Goal: Information Seeking & Learning: Learn about a topic

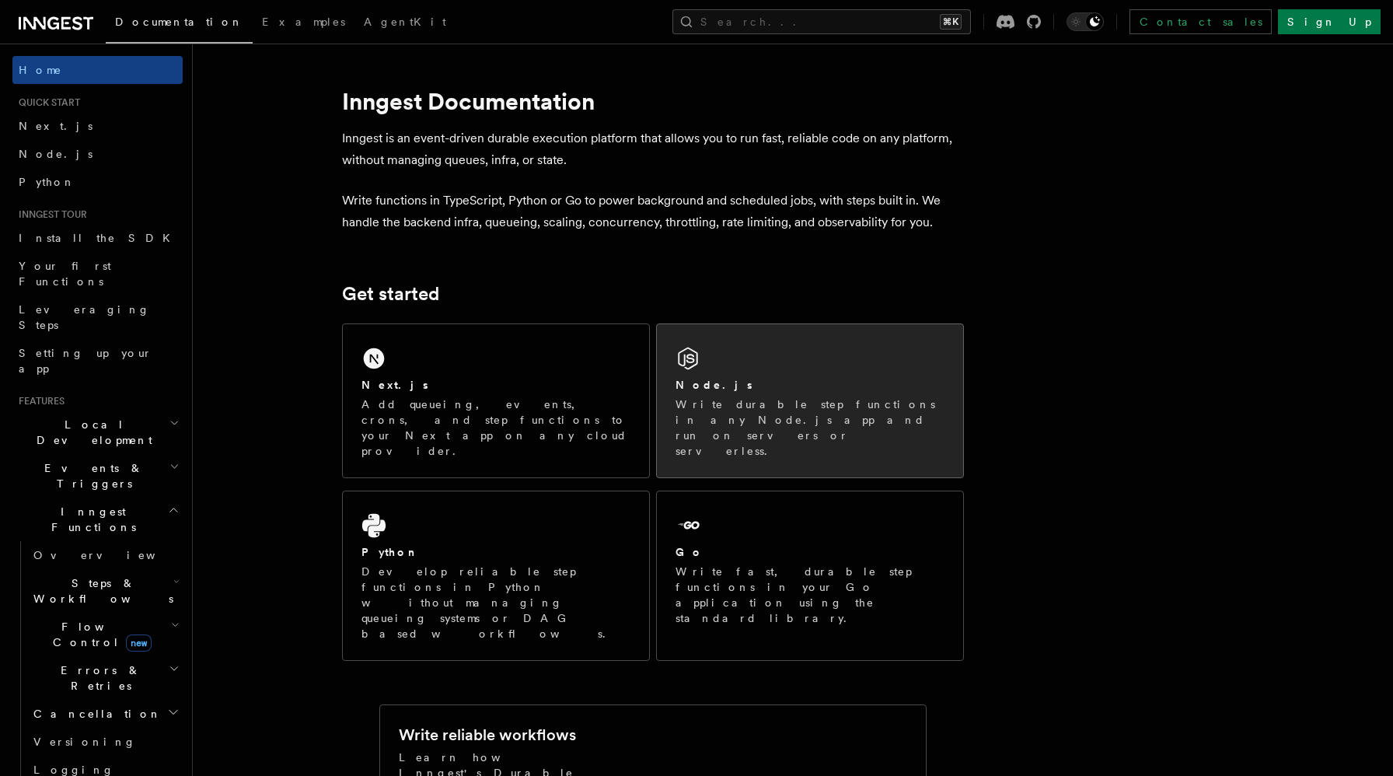
click at [737, 386] on div "Node.js" at bounding box center [810, 385] width 269 height 16
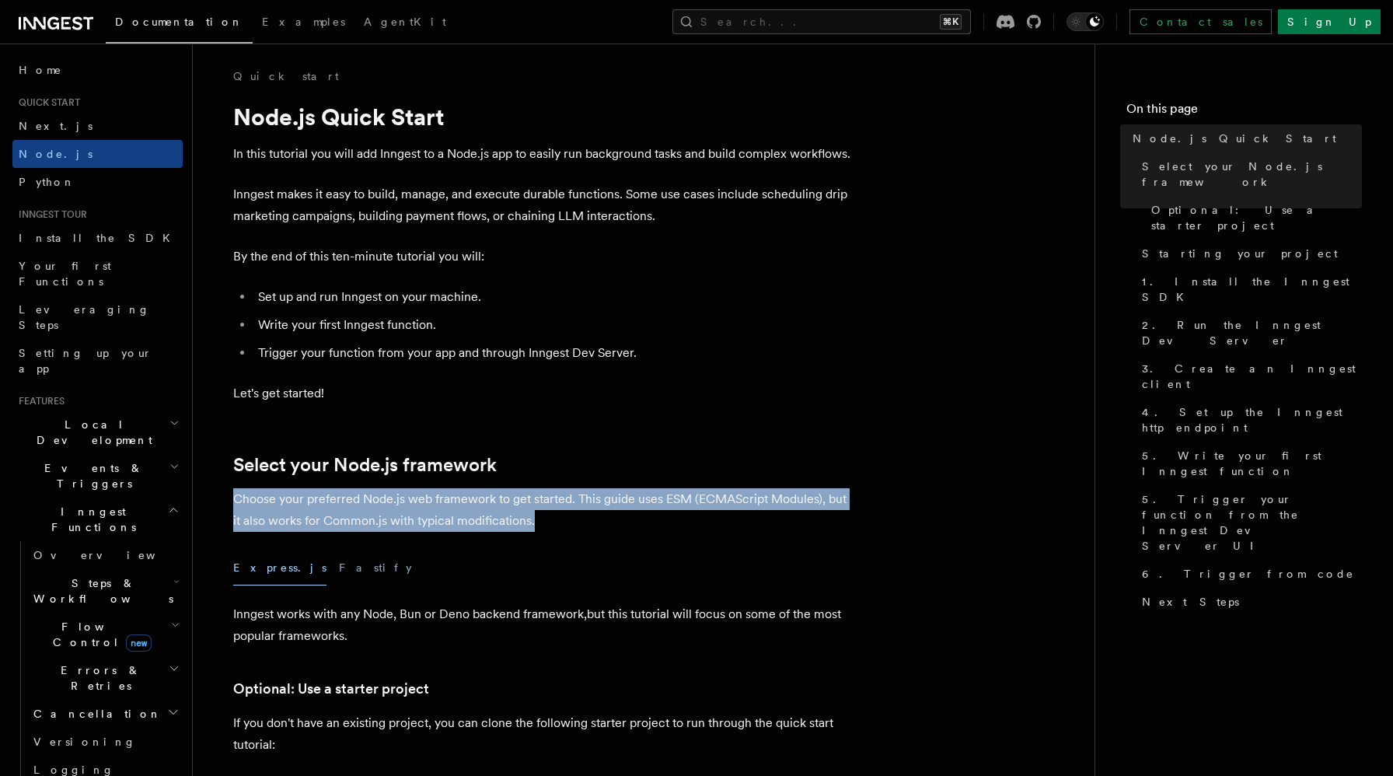
drag, startPoint x: 228, startPoint y: 504, endPoint x: 589, endPoint y: 521, distance: 361.9
click at [593, 524] on p "Choose your preferred Node.js web framework to get started. This guide uses ESM…" at bounding box center [544, 510] width 622 height 44
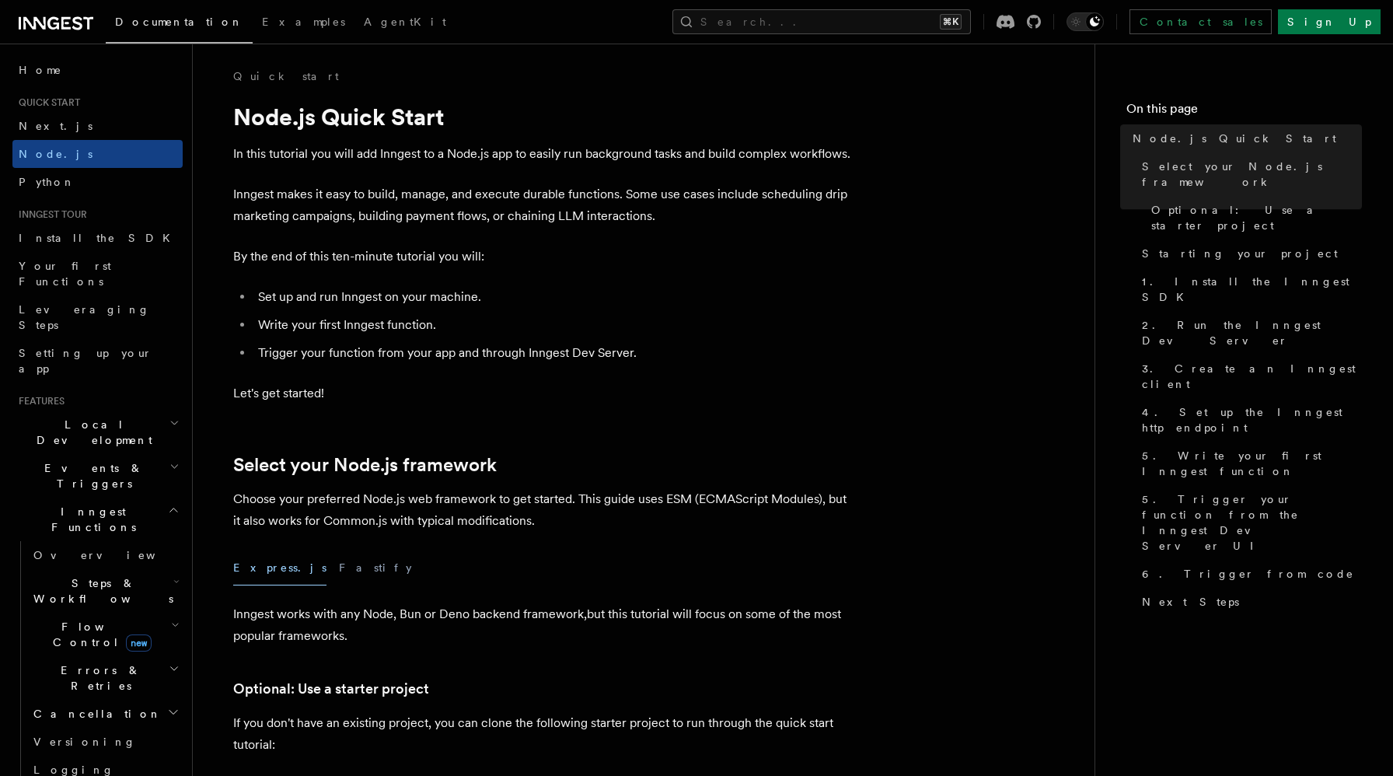
scroll to position [288, 0]
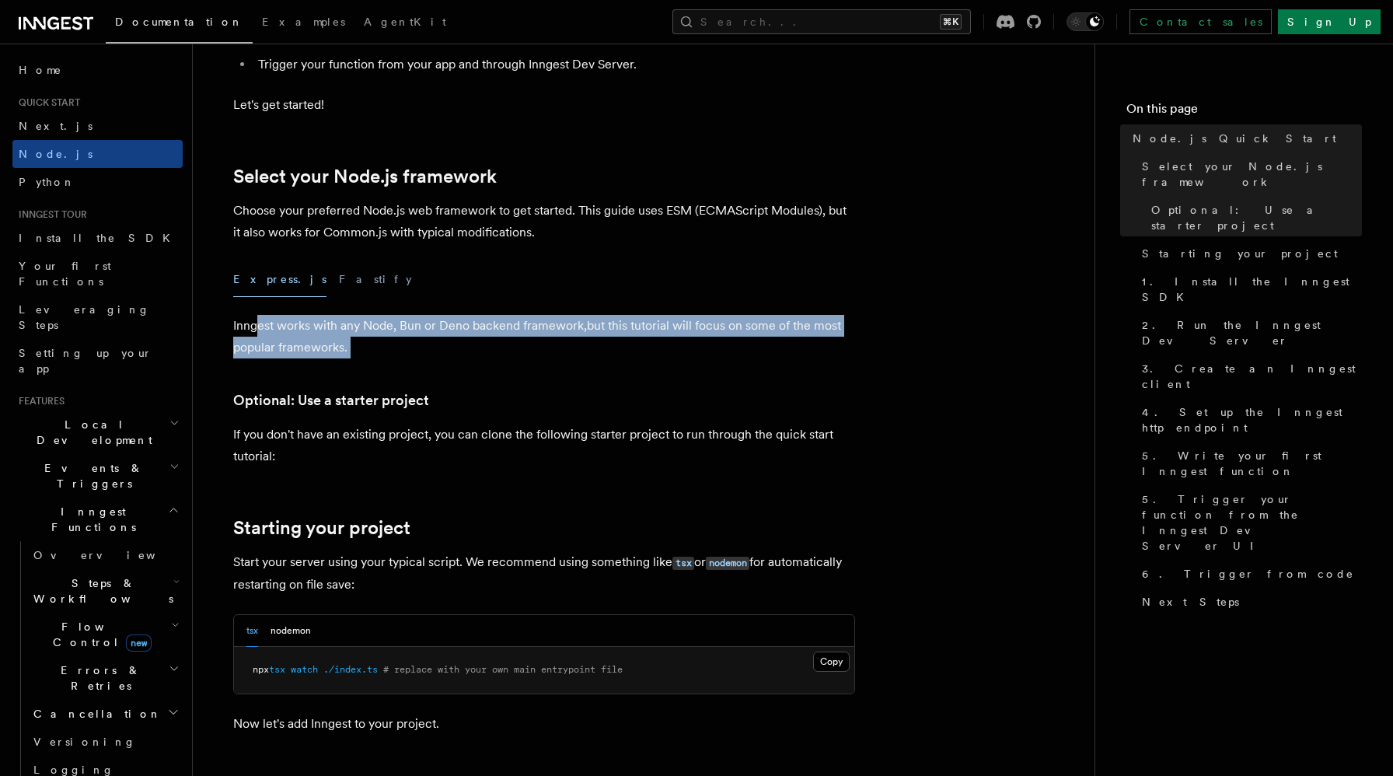
drag, startPoint x: 254, startPoint y: 334, endPoint x: 496, endPoint y: 401, distance: 251.1
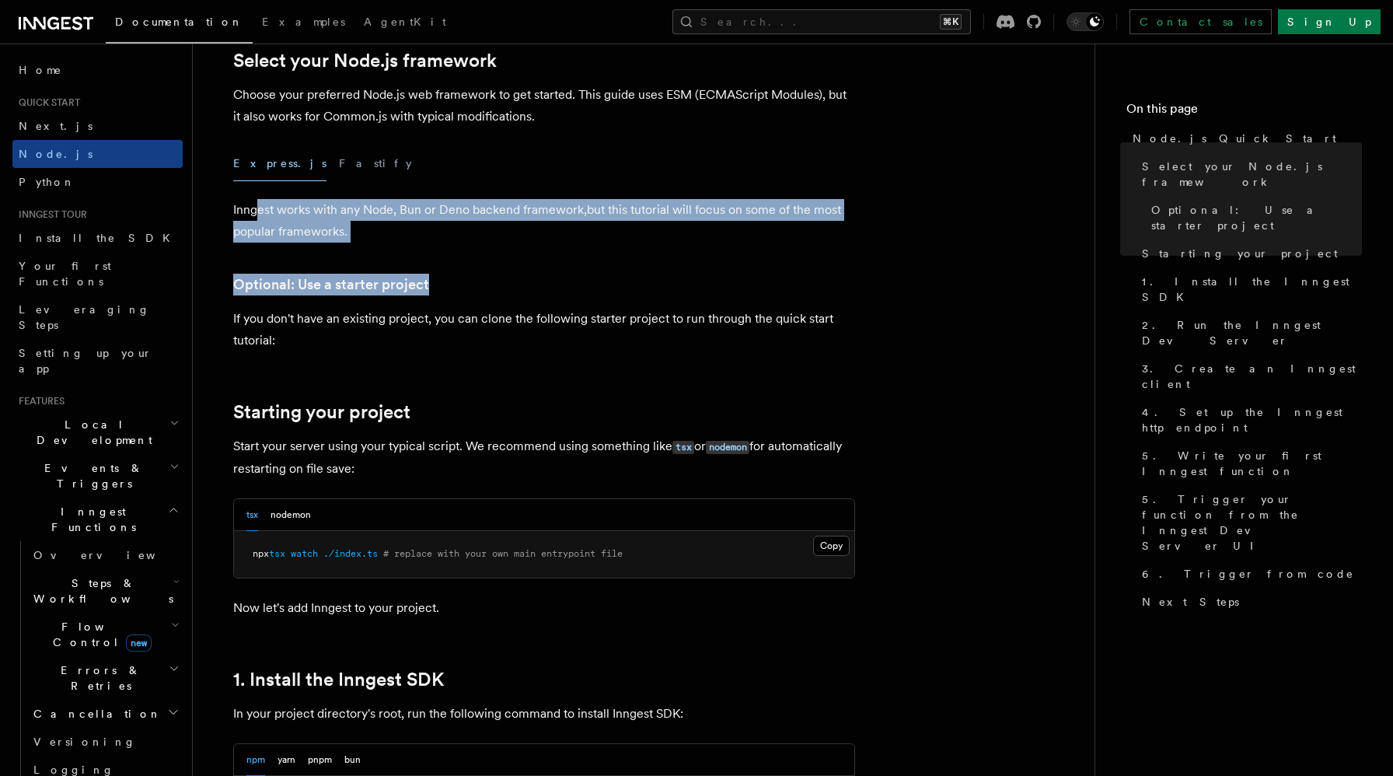
scroll to position [405, 0]
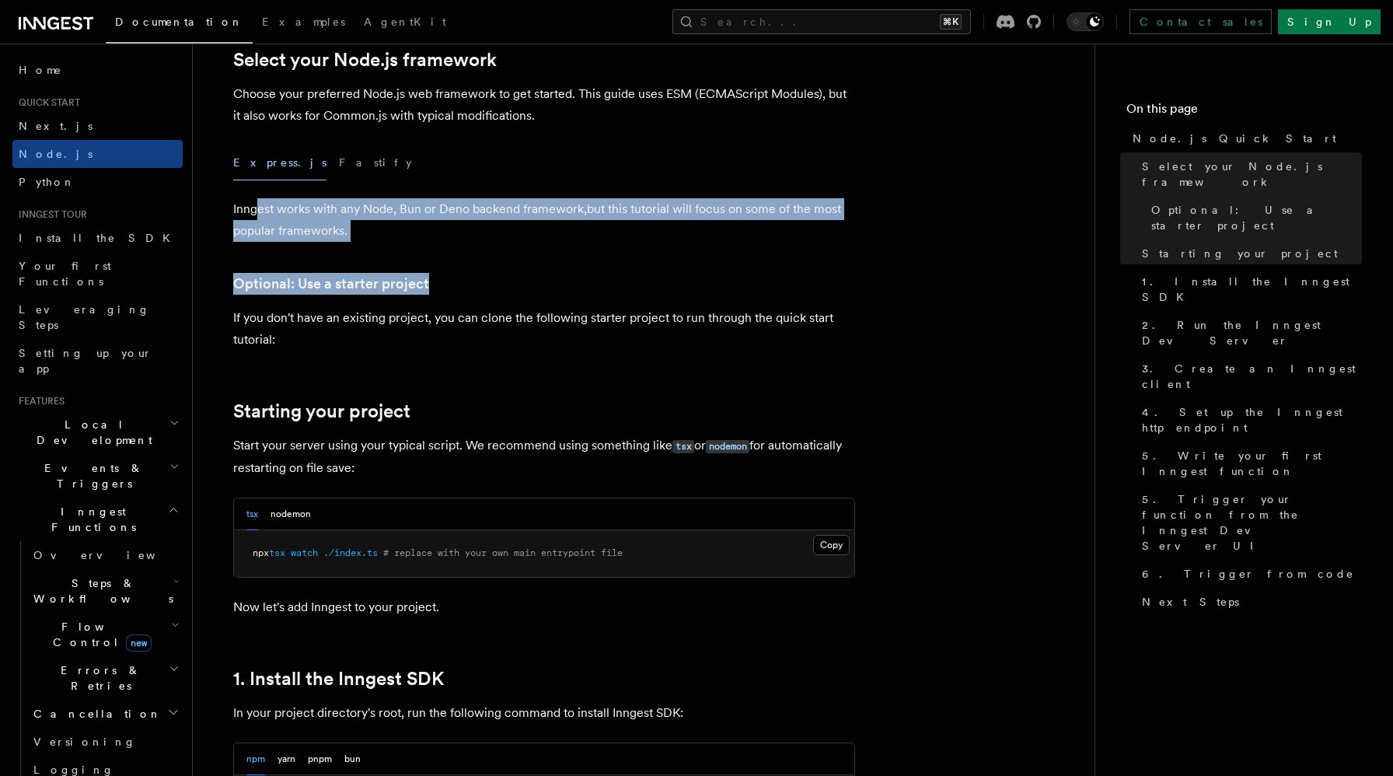
drag, startPoint x: 229, startPoint y: 449, endPoint x: 639, endPoint y: 463, distance: 409.9
click at [641, 470] on p "Start your server using your typical script. We recommend using something like …" at bounding box center [544, 457] width 622 height 44
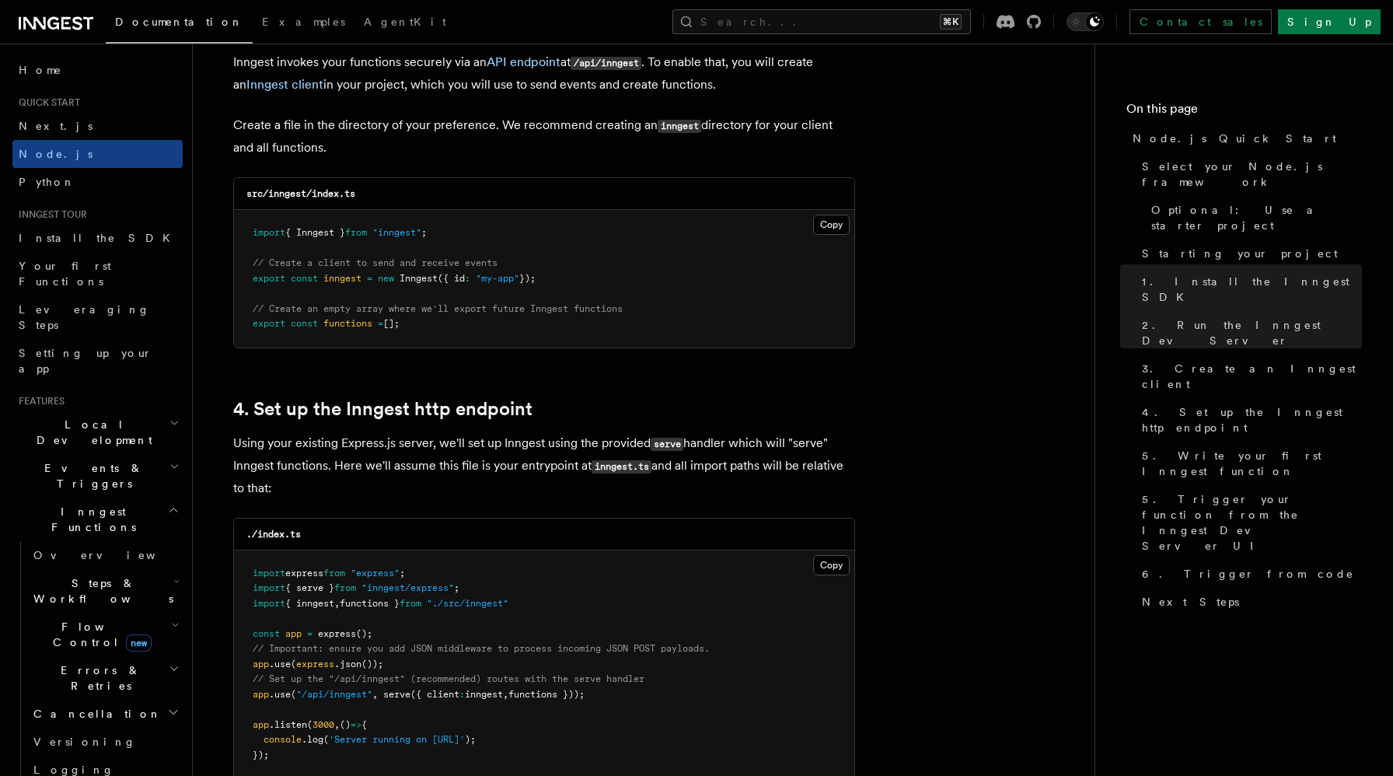
scroll to position [2094, 0]
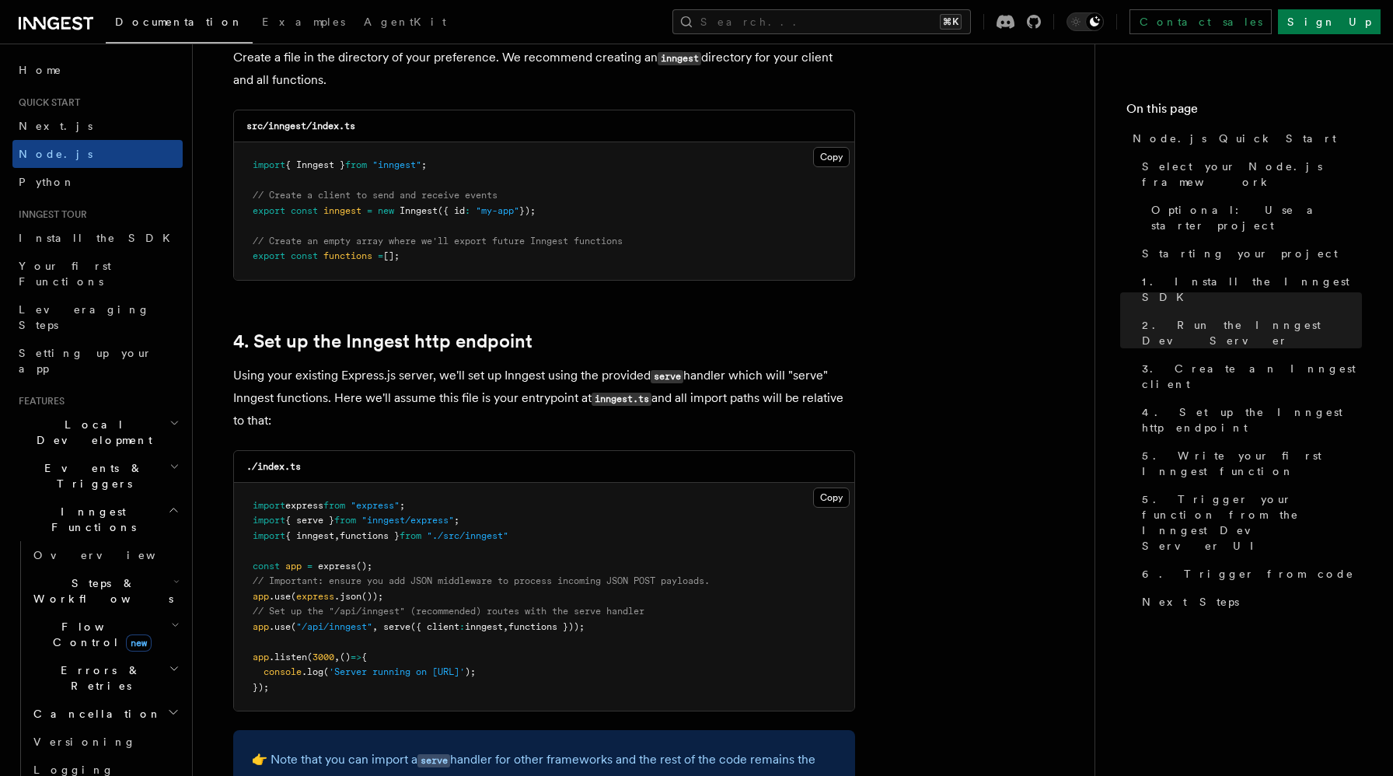
drag, startPoint x: 346, startPoint y: 401, endPoint x: 622, endPoint y: 418, distance: 276.5
click at [620, 421] on p "Using your existing Express.js server, we'll set up Inngest using the provided …" at bounding box center [544, 398] width 622 height 67
click at [491, 427] on p "Using your existing Express.js server, we'll set up Inngest using the provided …" at bounding box center [544, 398] width 622 height 67
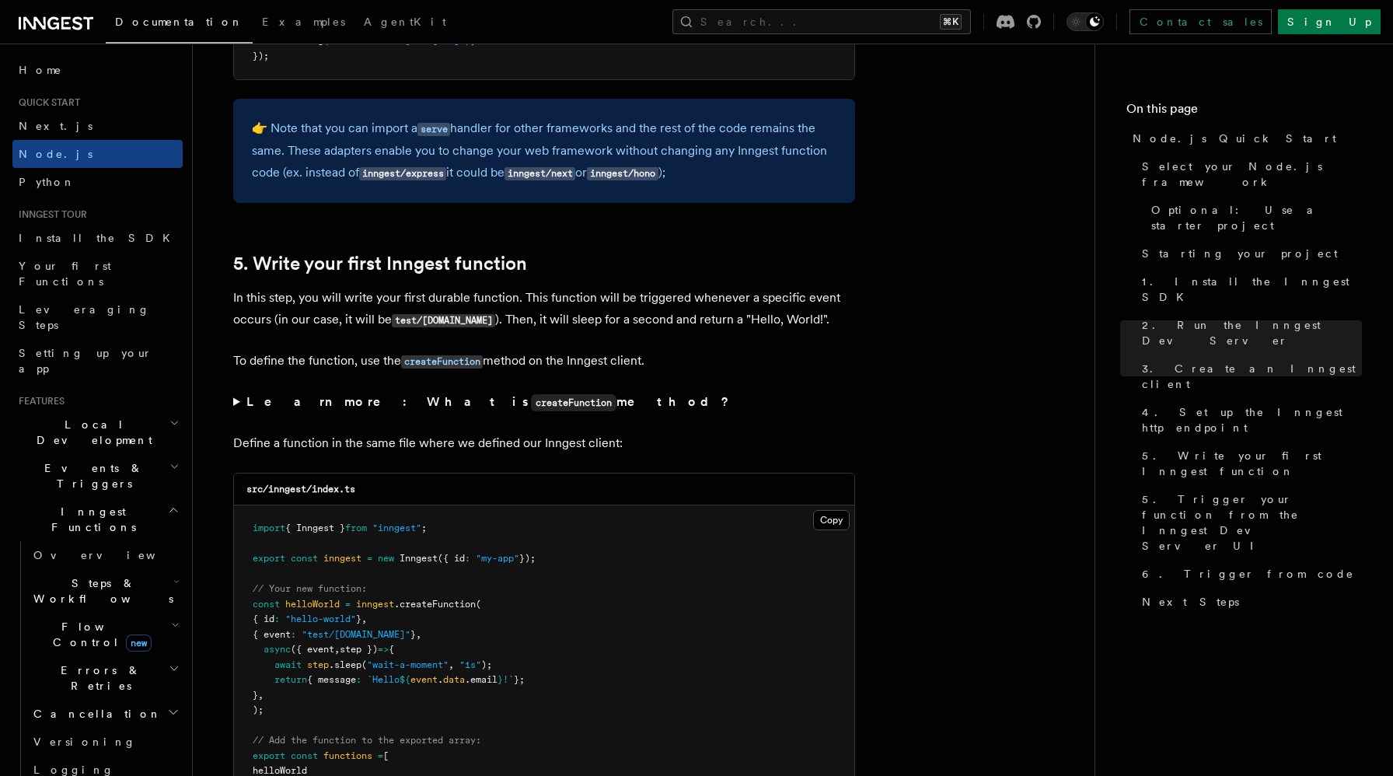
scroll to position [2728, 0]
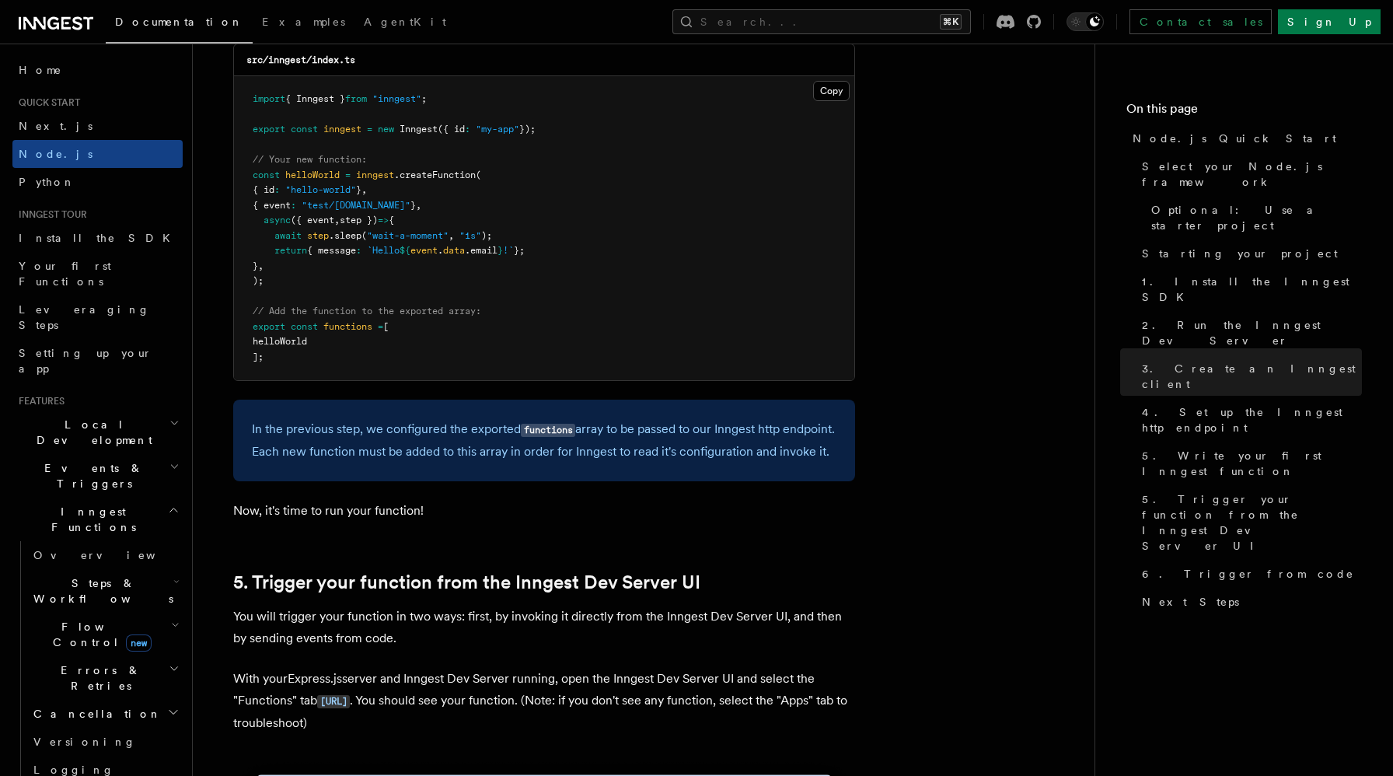
scroll to position [3156, 0]
drag, startPoint x: 304, startPoint y: 454, endPoint x: 365, endPoint y: 493, distance: 72.7
click at [362, 480] on div "In the previous step, we configured the exported functions array to be passed t…" at bounding box center [544, 440] width 622 height 82
click at [365, 480] on div "In the previous step, we configured the exported functions array to be passed t…" at bounding box center [544, 440] width 622 height 82
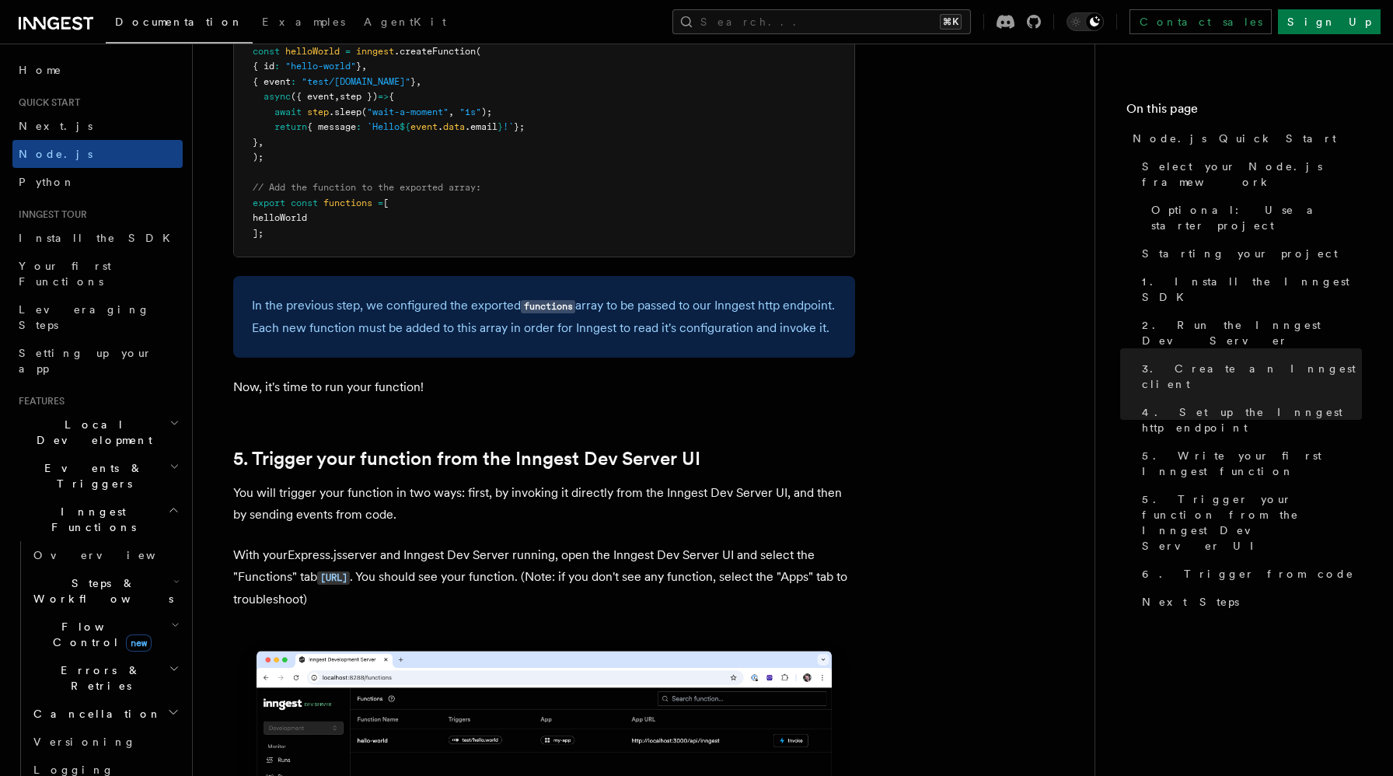
scroll to position [3428, 0]
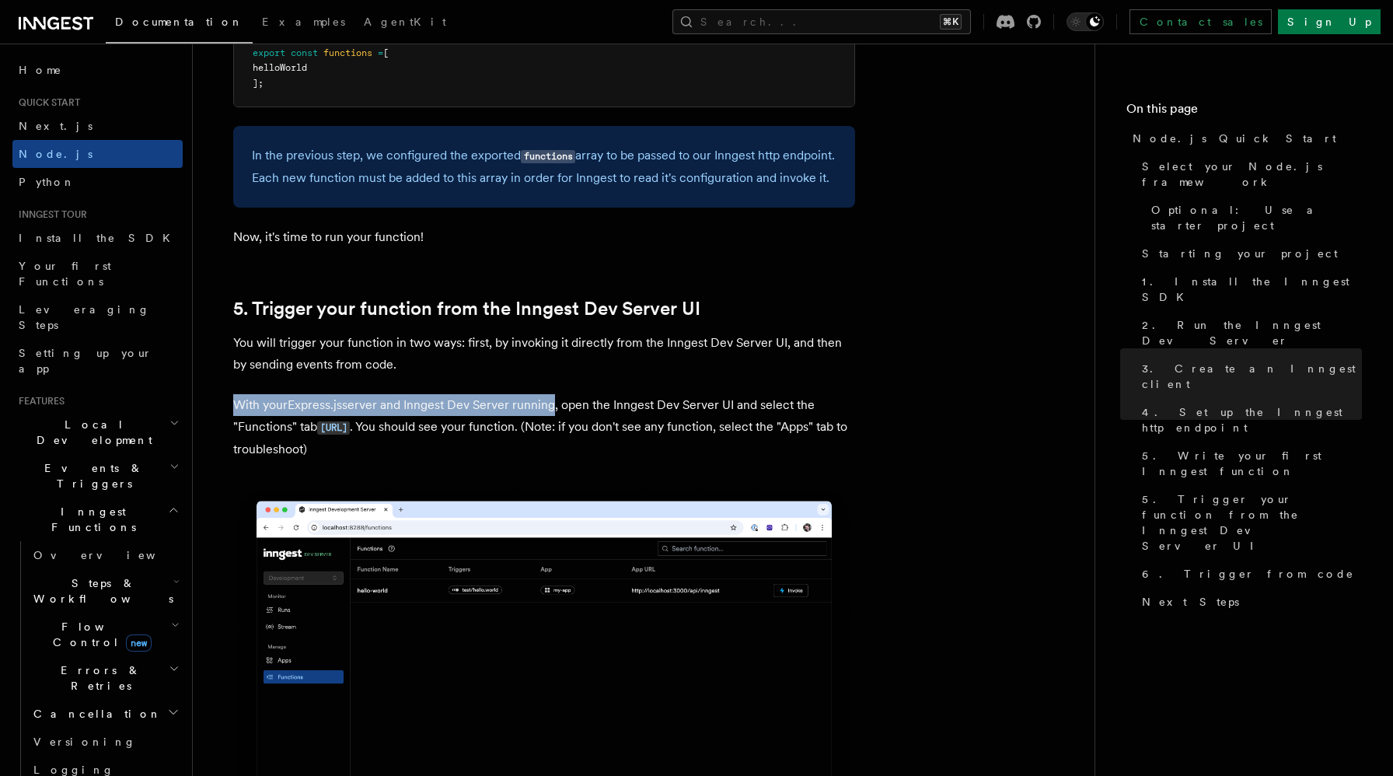
drag, startPoint x: 237, startPoint y: 429, endPoint x: 552, endPoint y: 442, distance: 315.1
click at [552, 442] on p "With your Express.js server and Inngest Dev Server running, open the Inngest De…" at bounding box center [544, 427] width 622 height 66
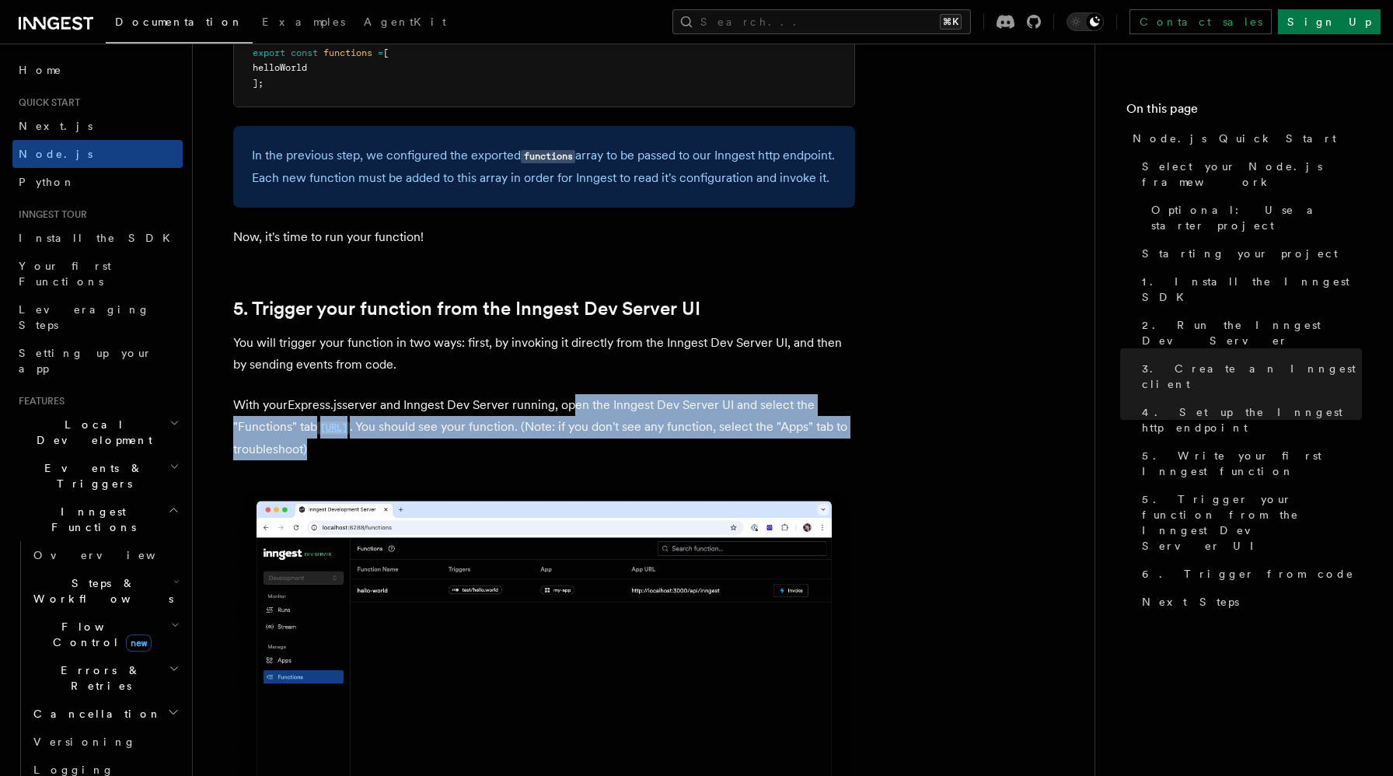
drag, startPoint x: 572, startPoint y: 440, endPoint x: 528, endPoint y: 482, distance: 61.0
click at [528, 460] on p "With your Express.js server and Inngest Dev Server running, open the Inngest De…" at bounding box center [544, 427] width 622 height 66
click at [529, 460] on p "With your Express.js server and Inngest Dev Server running, open the Inngest De…" at bounding box center [544, 427] width 622 height 66
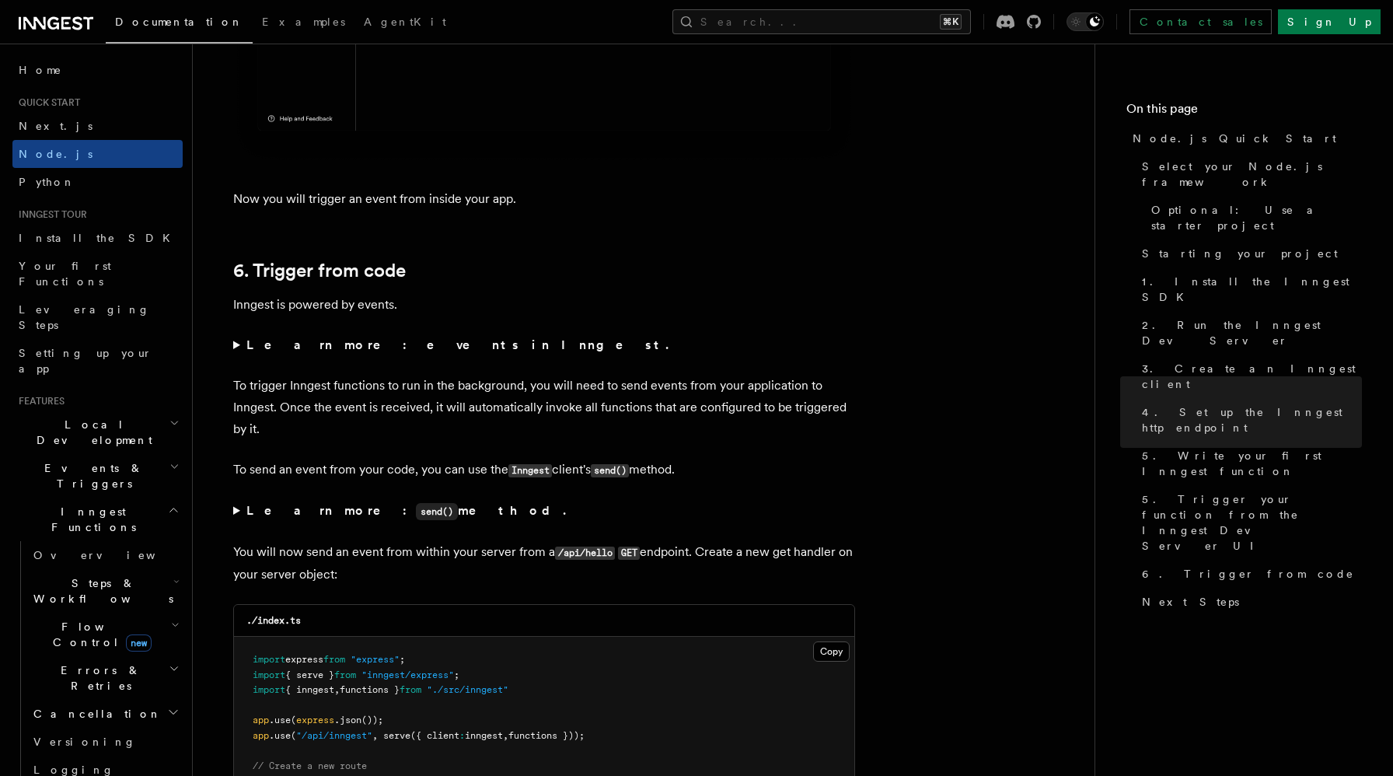
scroll to position [7752, 0]
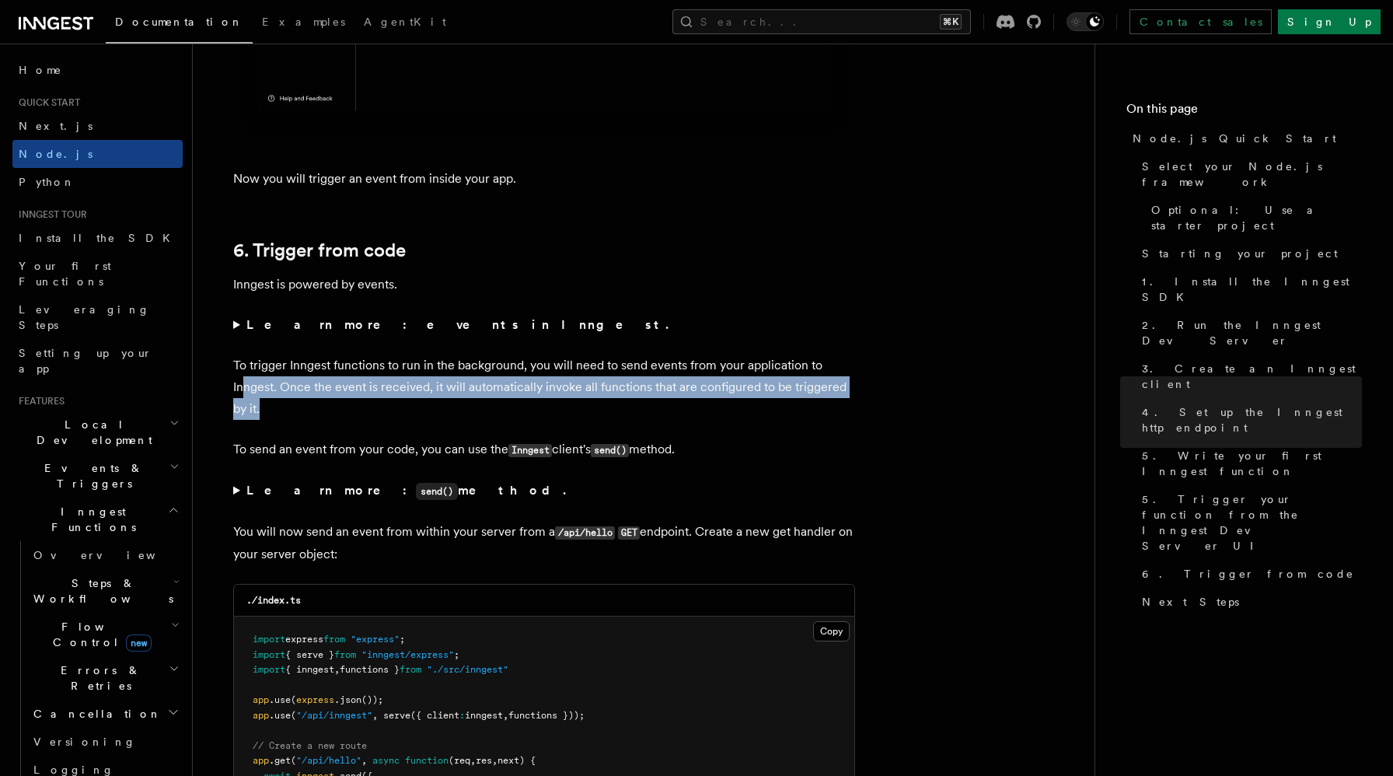
drag, startPoint x: 267, startPoint y: 442, endPoint x: 233, endPoint y: 397, distance: 56.0
click at [233, 397] on p "To trigger Inngest functions to run in the background, you will need to send ev…" at bounding box center [544, 387] width 622 height 65
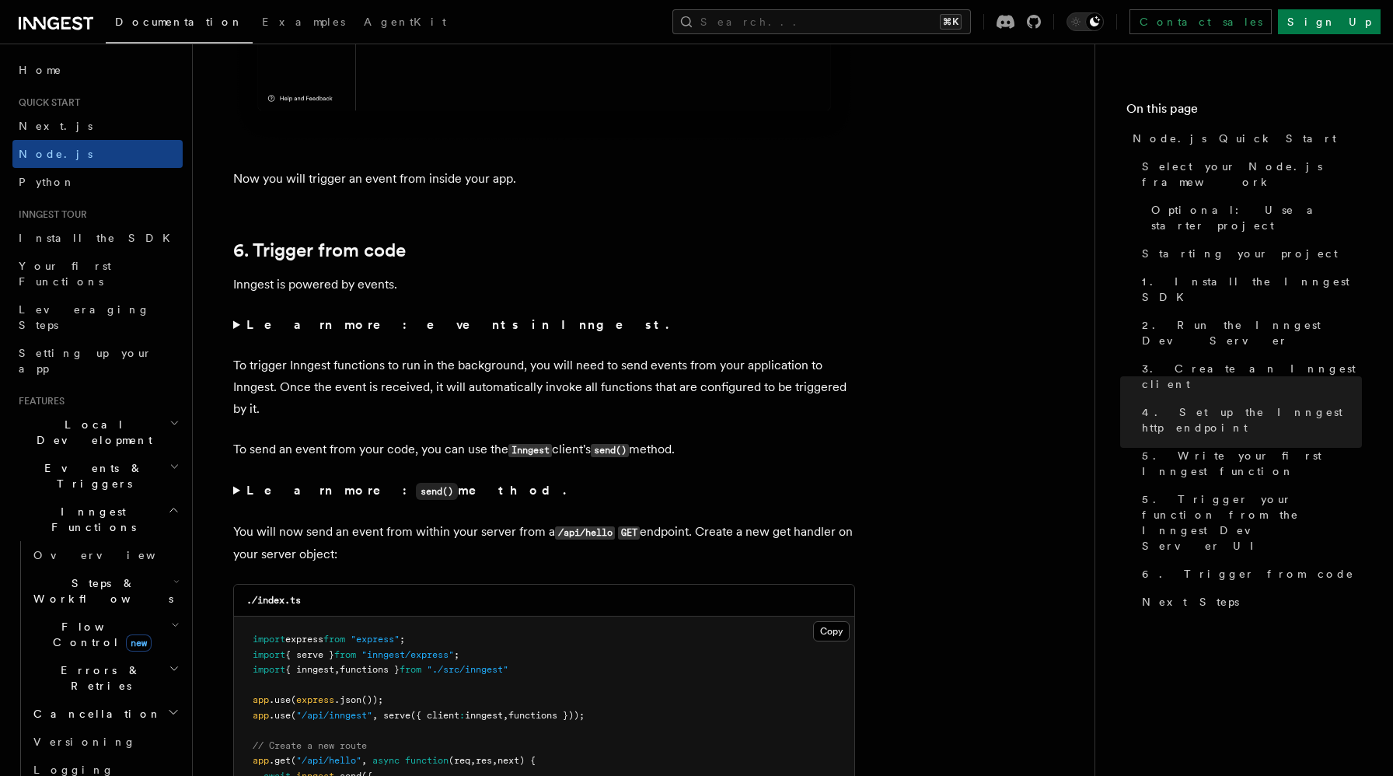
click at [333, 461] on p "To send an event from your code, you can use the Inngest client's send() method." at bounding box center [544, 449] width 622 height 23
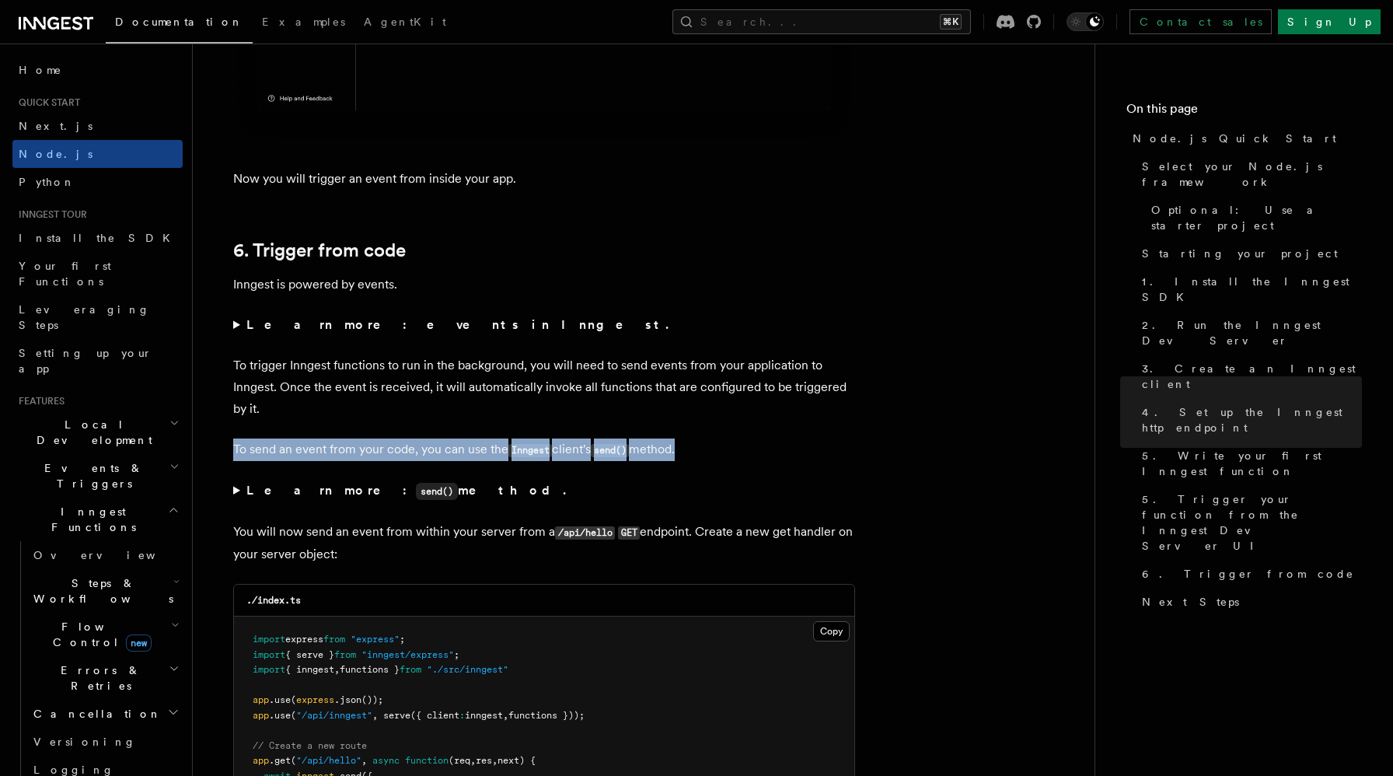
click at [333, 461] on p "To send an event from your code, you can use the Inngest client's send() method." at bounding box center [544, 449] width 622 height 23
click at [432, 461] on p "To send an event from your code, you can use the Inngest client's send() method." at bounding box center [544, 449] width 622 height 23
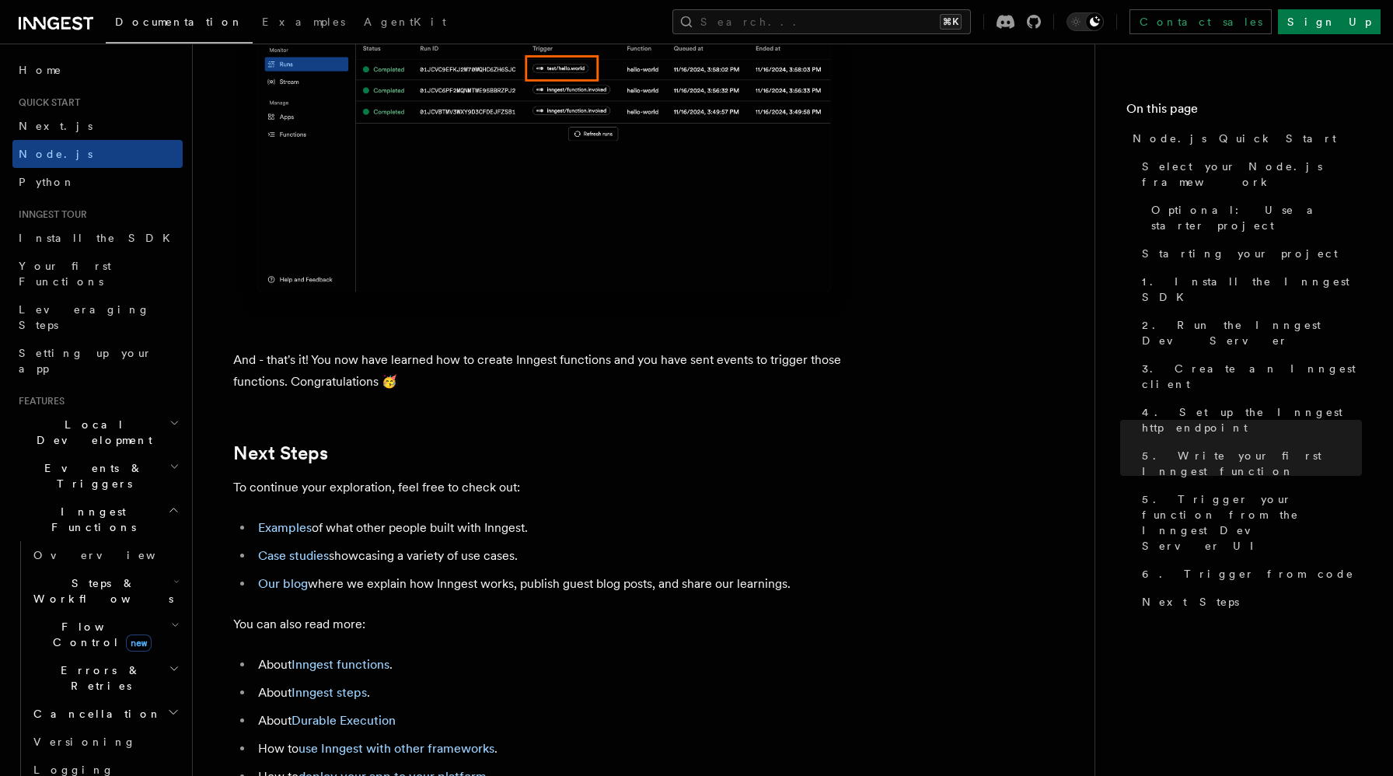
scroll to position [9399, 0]
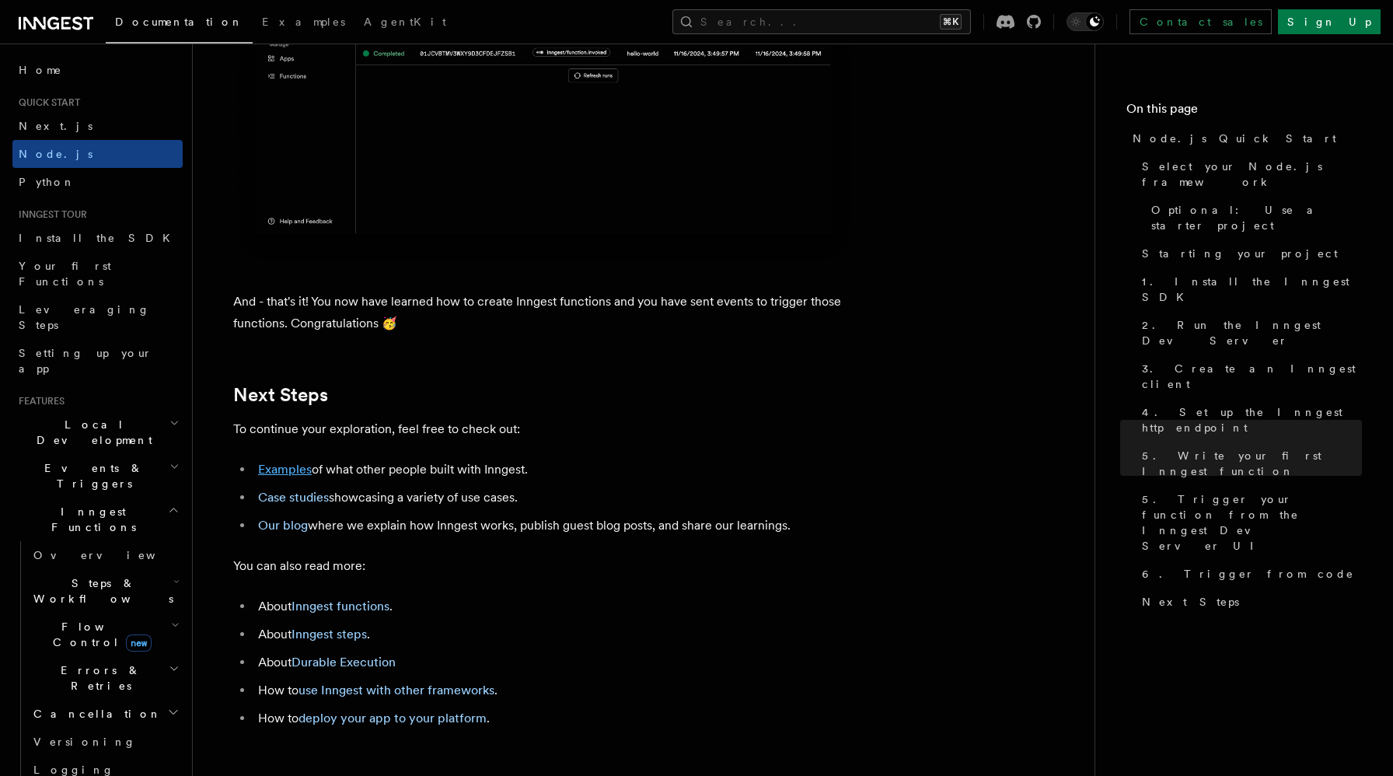
click at [292, 477] on link "Examples" at bounding box center [285, 469] width 54 height 15
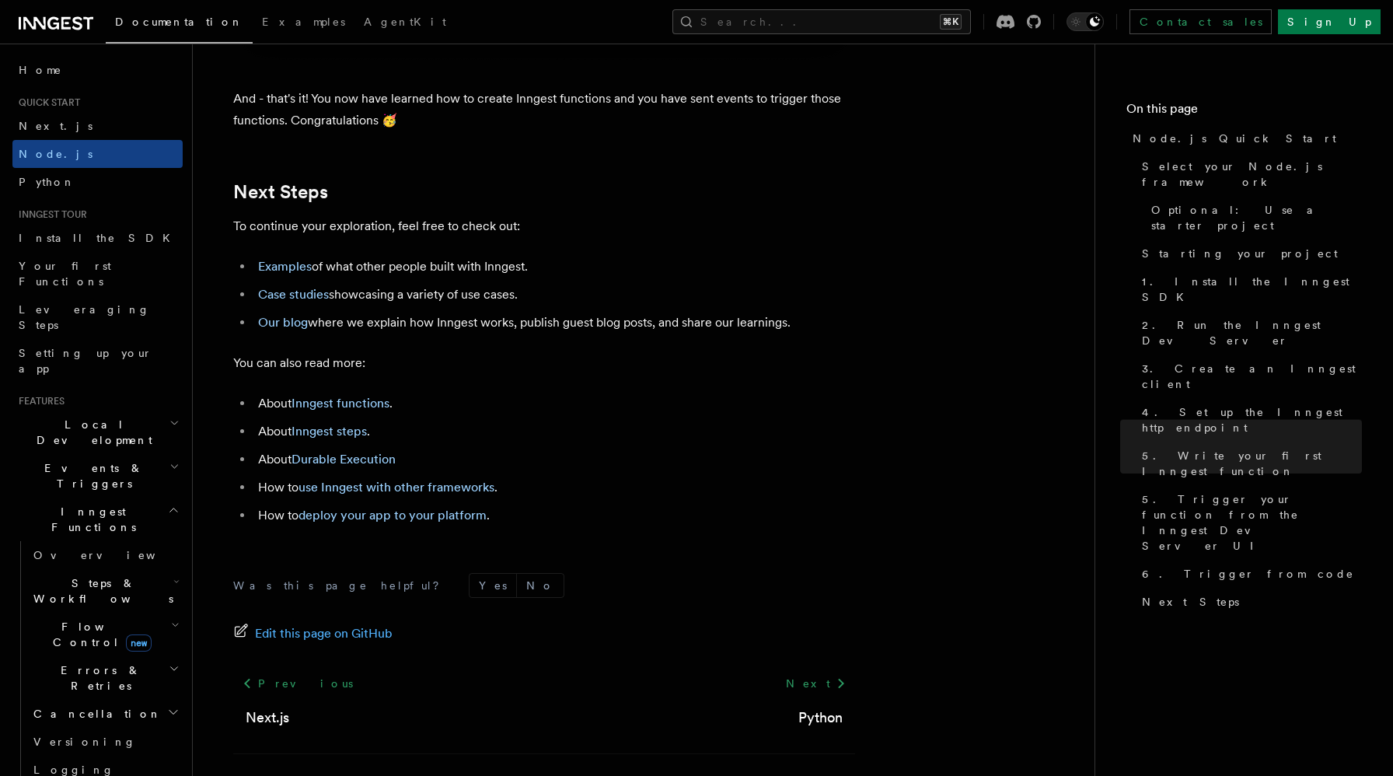
scroll to position [9709, 0]
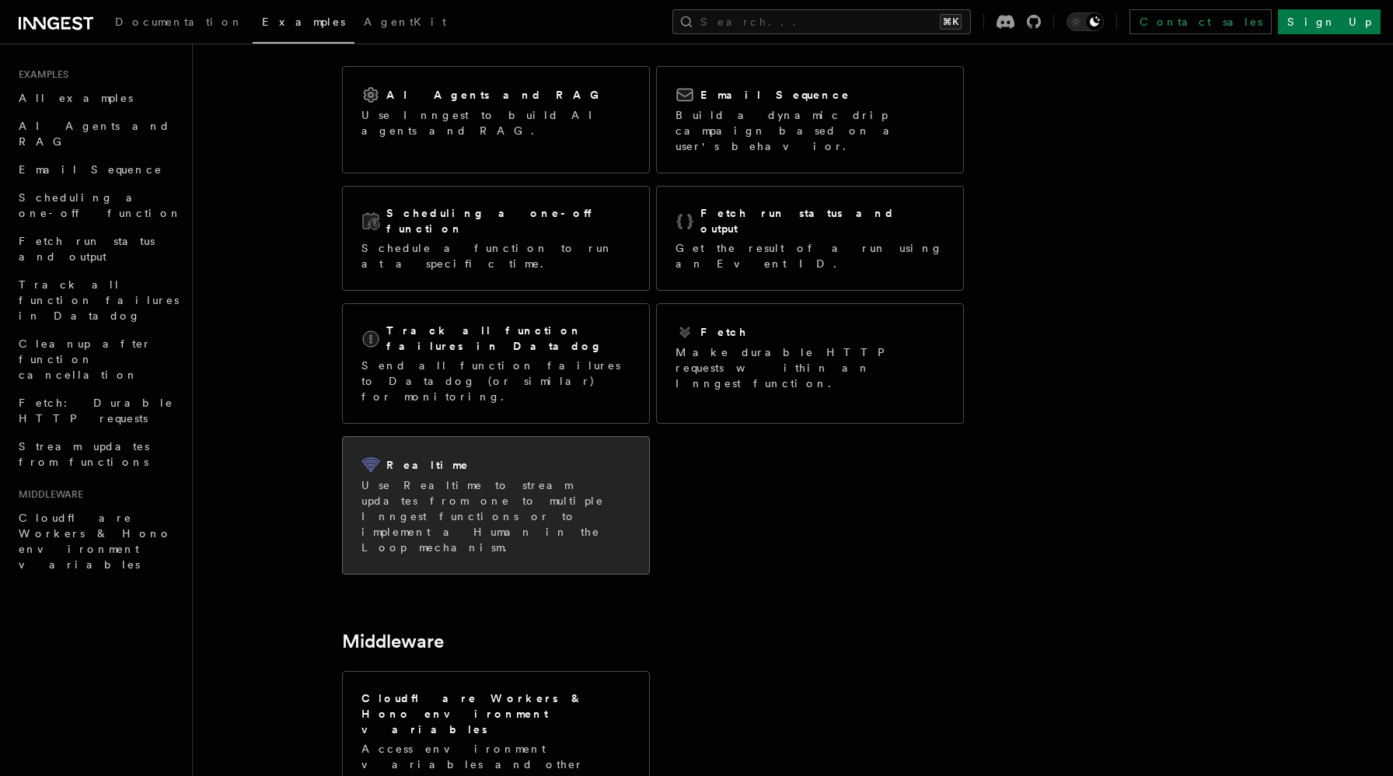
scroll to position [210, 0]
